Goal: Find specific page/section: Find specific page/section

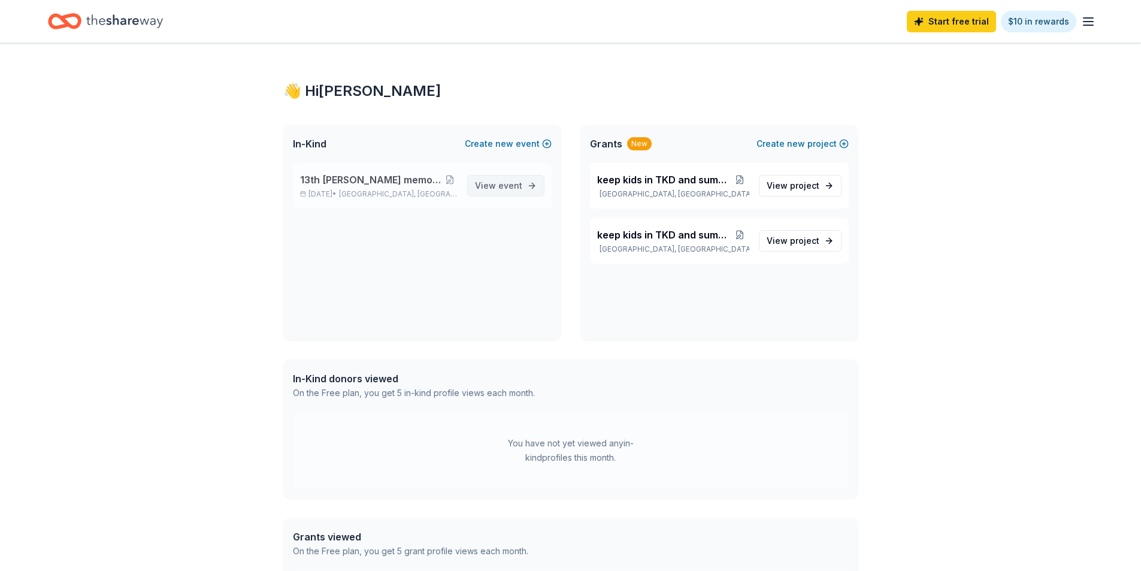
click at [491, 183] on span "View event" at bounding box center [498, 185] width 47 height 14
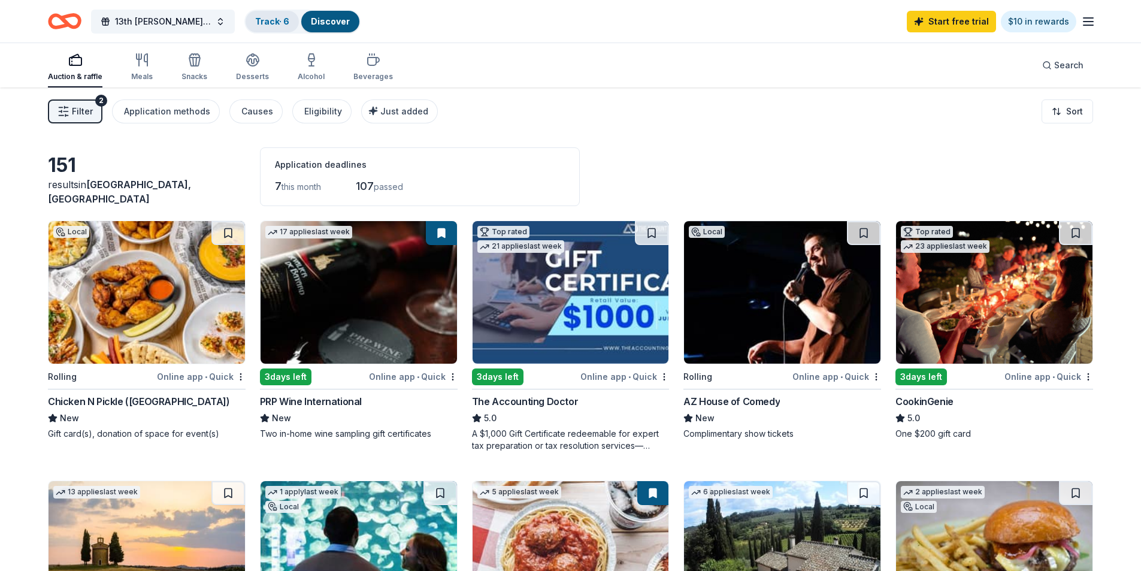
drag, startPoint x: 273, startPoint y: 14, endPoint x: 261, endPoint y: 29, distance: 19.2
click at [270, 20] on div "Track · 6" at bounding box center [271, 22] width 53 height 22
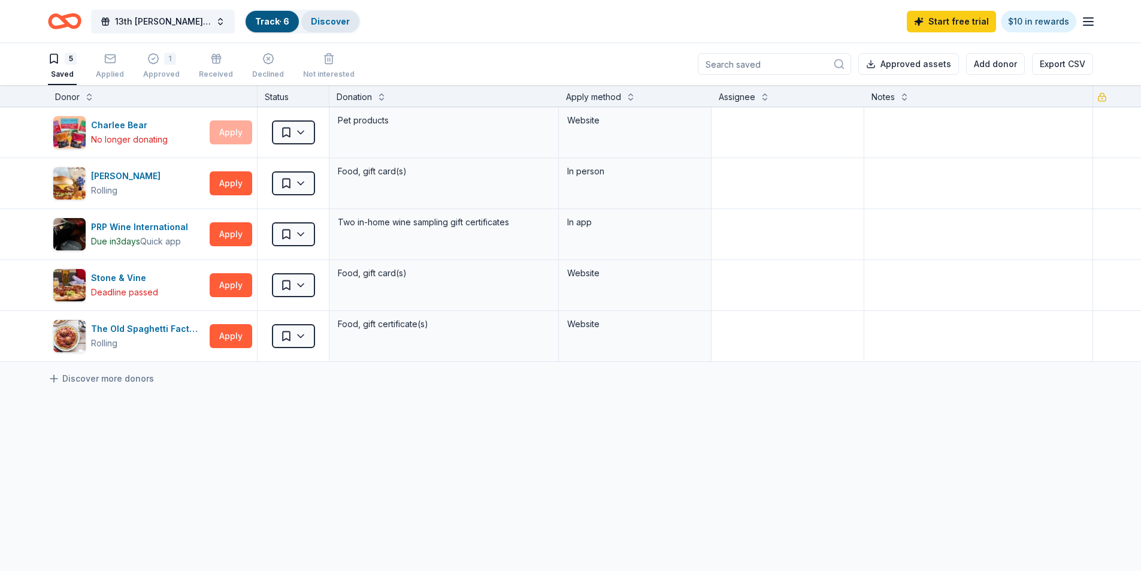
click at [324, 23] on link "Discover" at bounding box center [330, 21] width 39 height 10
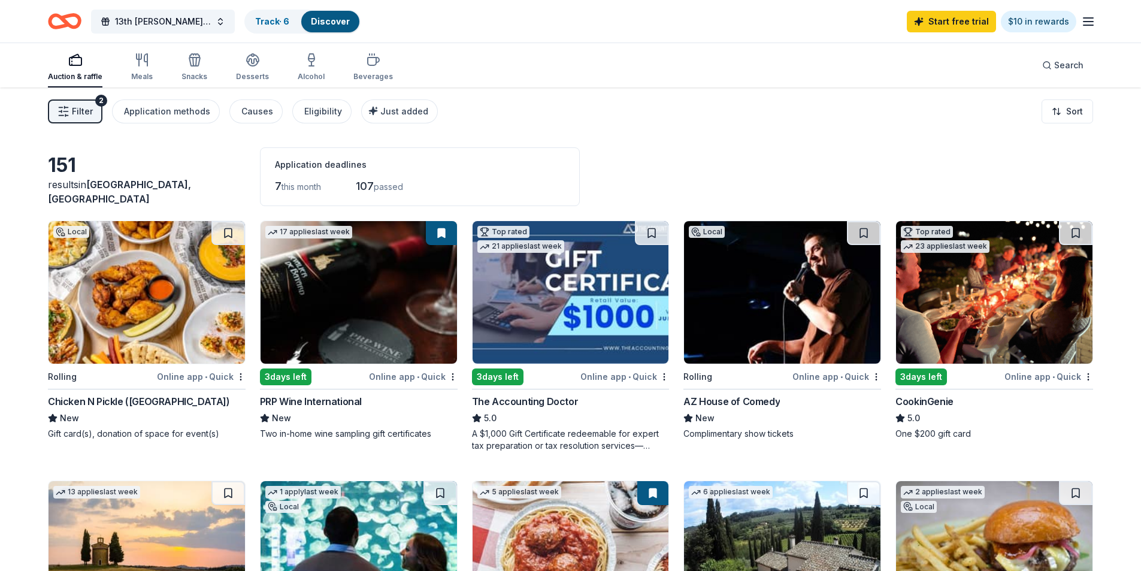
click at [74, 62] on icon "button" at bounding box center [75, 60] width 14 height 14
click at [144, 59] on icon "button" at bounding box center [142, 60] width 14 height 14
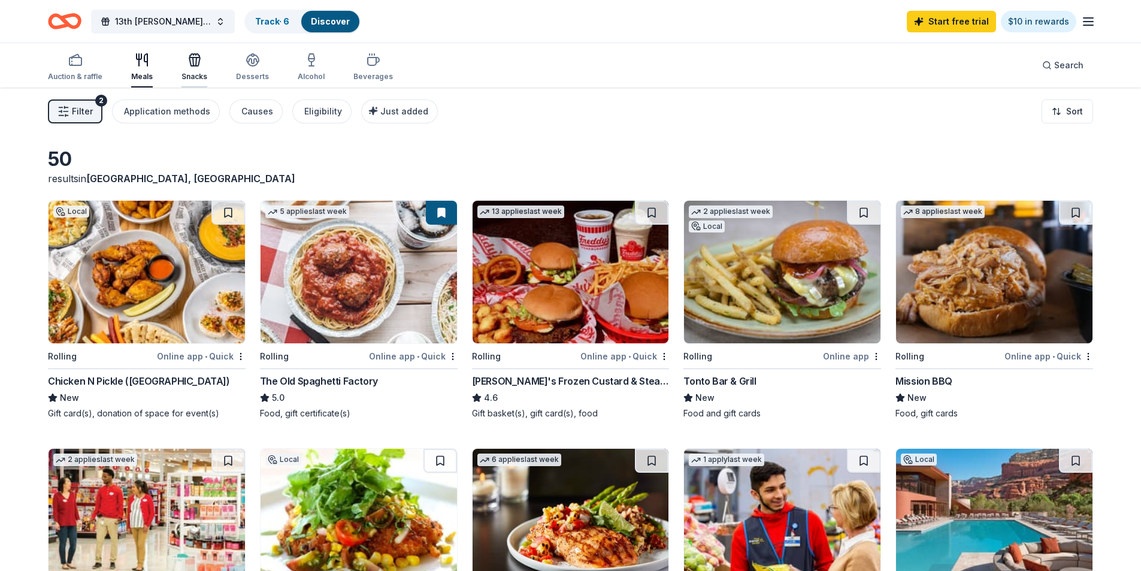
click at [193, 62] on icon "button" at bounding box center [194, 60] width 14 height 14
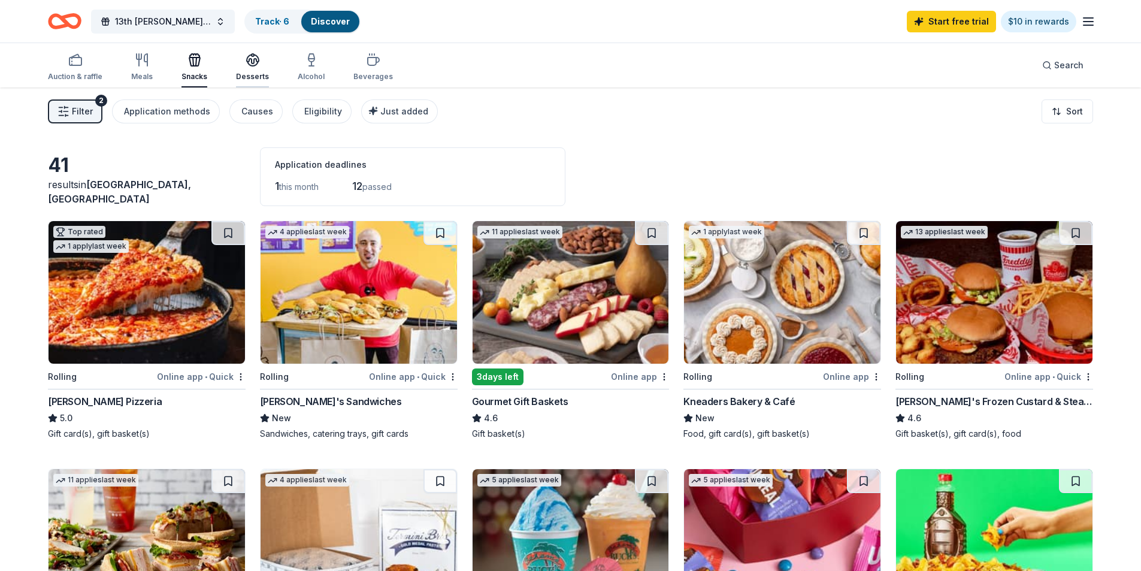
click at [250, 63] on icon "button" at bounding box center [253, 58] width 12 height 9
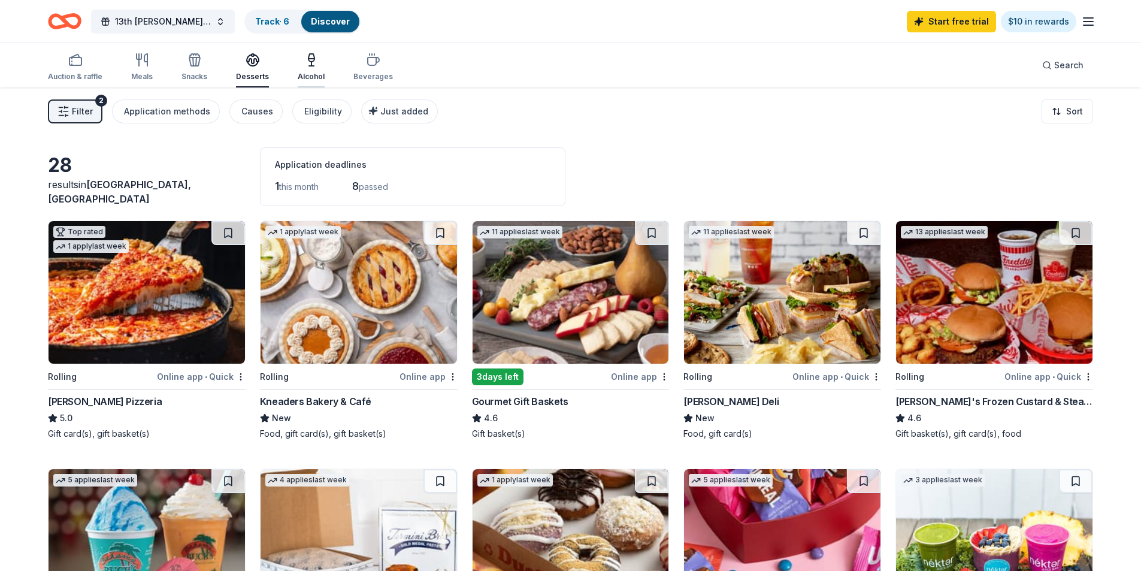
click at [304, 65] on icon "button" at bounding box center [311, 60] width 14 height 14
